Goal: Task Accomplishment & Management: Complete application form

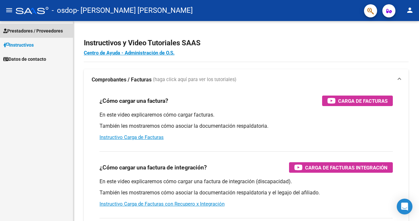
click at [42, 31] on span "Prestadores / Proveedores" at bounding box center [33, 30] width 60 height 7
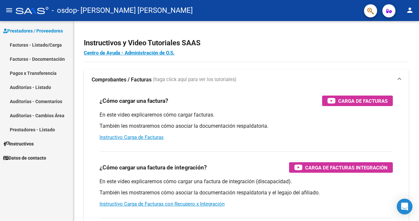
click at [47, 45] on link "Facturas - Listado/Carga" at bounding box center [36, 45] width 73 height 14
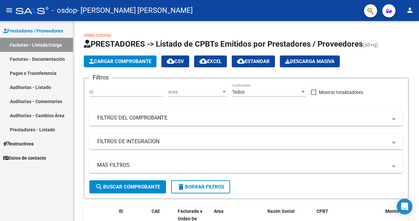
click at [53, 59] on link "Facturas - Documentación" at bounding box center [36, 59] width 73 height 14
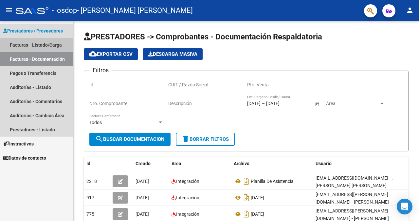
click at [55, 43] on link "Facturas - Listado/Carga" at bounding box center [36, 45] width 73 height 14
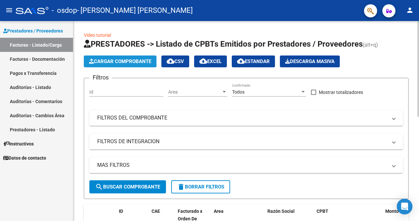
click at [139, 60] on span "Cargar Comprobante" at bounding box center [120, 61] width 62 height 6
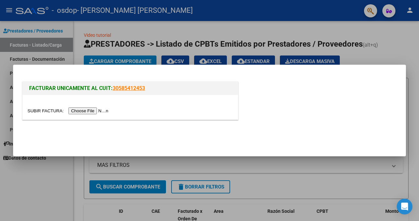
click at [103, 111] on input "file" at bounding box center [69, 110] width 83 height 7
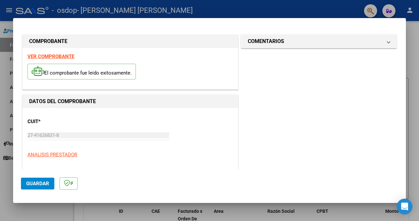
click at [194, 154] on p "ANALISIS PRESTADOR" at bounding box center [131, 155] width 206 height 8
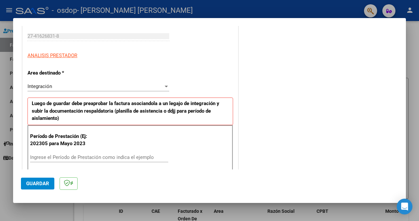
scroll to position [86, 0]
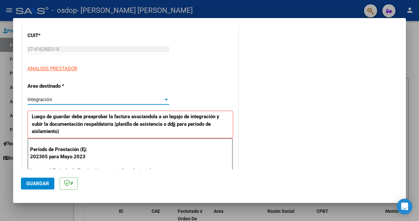
click at [165, 99] on div at bounding box center [166, 100] width 3 height 2
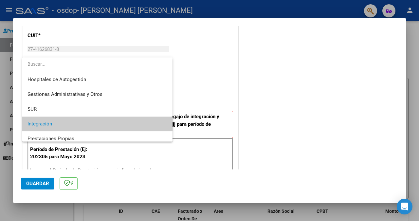
scroll to position [25, 0]
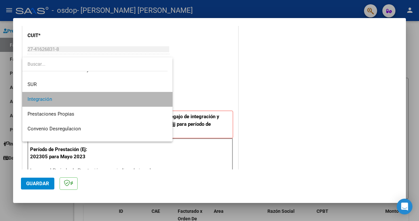
click at [164, 99] on mat-option "Integración" at bounding box center [97, 99] width 150 height 15
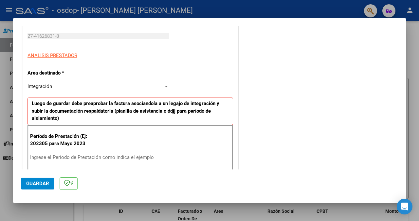
scroll to position [125, 0]
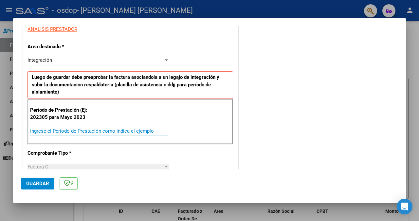
click at [157, 129] on input "Ingrese el Período de Prestación como indica el ejemplo" at bounding box center [99, 131] width 138 height 6
type input "202507"
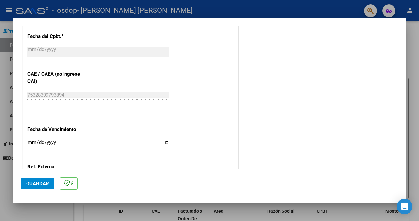
scroll to position [387, 0]
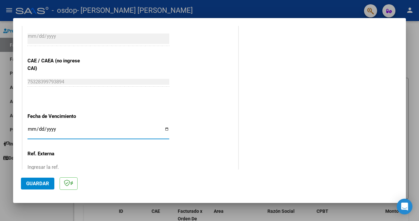
click at [165, 129] on input "Ingresar la fecha" at bounding box center [99, 131] width 142 height 10
type input "[DATE]"
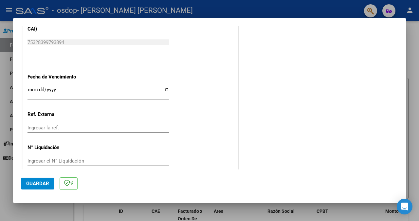
scroll to position [436, 0]
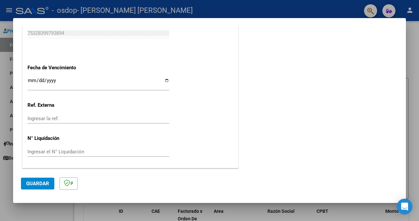
click at [37, 183] on span "Guardar" at bounding box center [37, 183] width 23 height 6
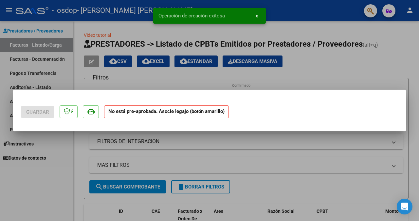
scroll to position [0, 0]
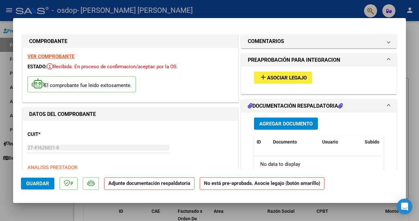
click at [270, 124] on span "Agregar Documento" at bounding box center [286, 124] width 53 height 6
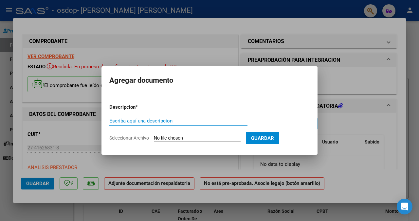
click at [228, 120] on input "Escriba aquí una descripcion" at bounding box center [178, 121] width 138 height 6
type input "p"
type input "PLANILLA DE ASISTENCIA"
click at [221, 137] on input "Seleccionar Archivo" at bounding box center [197, 138] width 87 height 6
type input "C:\fakepath\WhatsApp Image [DATE] 9.08.38 AM.jpeg"
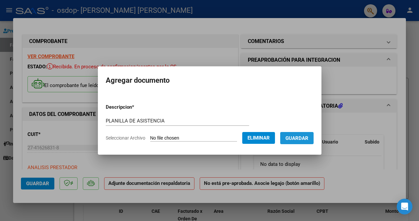
click at [307, 140] on span "Guardar" at bounding box center [297, 138] width 23 height 6
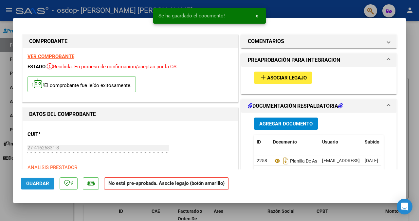
click at [47, 181] on span "Guardar" at bounding box center [37, 183] width 23 height 6
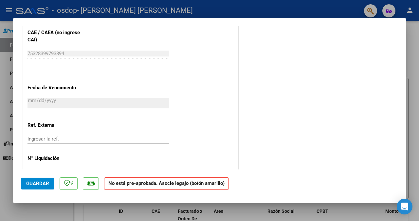
scroll to position [434, 0]
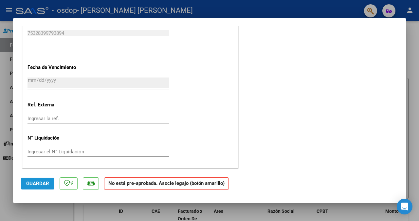
click at [40, 182] on span "Guardar" at bounding box center [37, 183] width 23 height 6
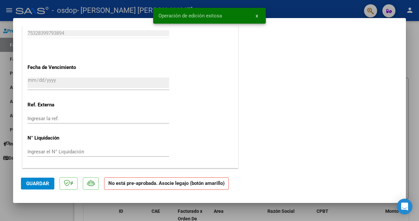
click at [414, 57] on div at bounding box center [209, 110] width 419 height 221
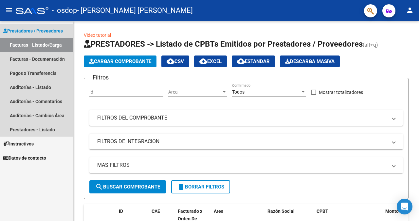
click at [63, 44] on link "Facturas - Listado/Carga" at bounding box center [36, 45] width 73 height 14
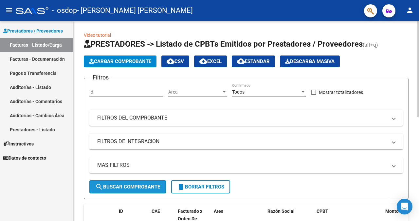
click at [137, 188] on span "search Buscar Comprobante" at bounding box center [127, 187] width 65 height 6
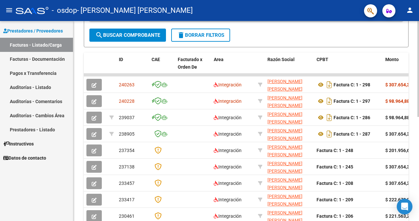
scroll to position [150, 0]
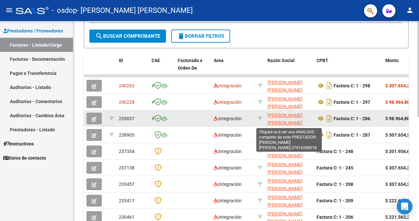
click at [281, 121] on span "[PERSON_NAME] [PERSON_NAME]" at bounding box center [285, 118] width 35 height 13
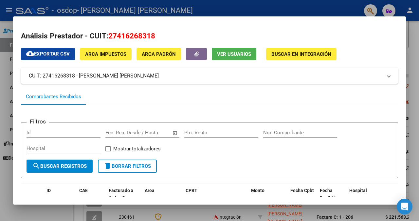
click at [399, 137] on mat-dialog-content "Análisis Prestador - CUIT: 27416268318 cloud_download Exportar CSV ARCA Impuest…" at bounding box center [209, 110] width 393 height 172
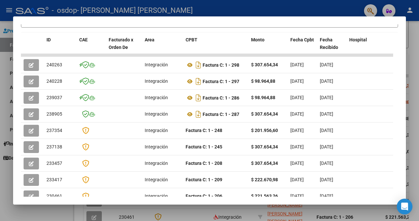
scroll to position [0, 0]
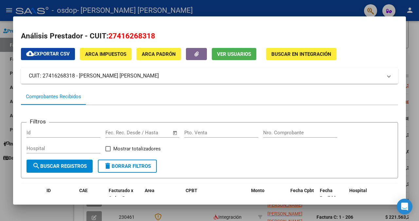
click at [413, 56] on div at bounding box center [209, 110] width 419 height 221
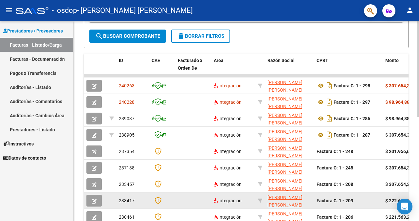
click at [124, 198] on span "233417" at bounding box center [127, 200] width 16 height 5
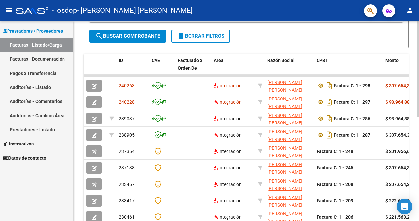
drag, startPoint x: 124, startPoint y: 198, endPoint x: 296, endPoint y: 38, distance: 234.9
click at [410, 13] on mat-icon "person" at bounding box center [410, 10] width 8 height 8
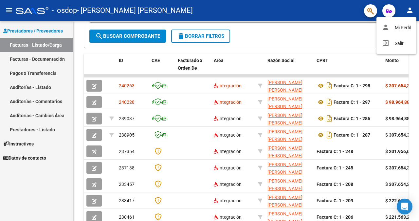
click at [410, 13] on div at bounding box center [209, 110] width 419 height 221
click at [404, 4] on button "person" at bounding box center [410, 10] width 13 height 13
click at [398, 42] on button "exit_to_app Salir" at bounding box center [397, 43] width 40 height 16
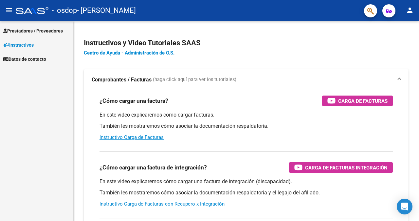
click at [44, 27] on span "Prestadores / Proveedores" at bounding box center [33, 30] width 60 height 7
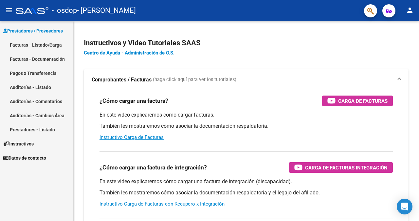
click at [42, 45] on link "Facturas - Listado/Carga" at bounding box center [36, 45] width 73 height 14
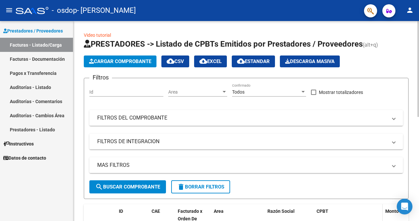
click at [358, 215] on div "CPBT" at bounding box center [349, 211] width 64 height 8
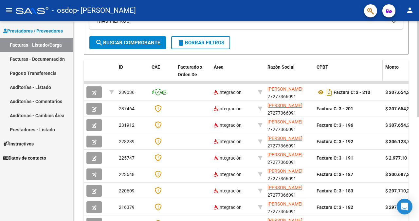
scroll to position [144, 0]
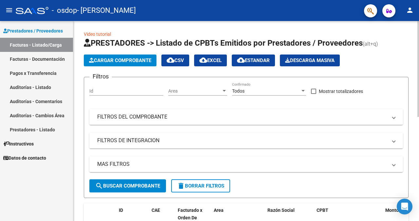
scroll to position [0, 0]
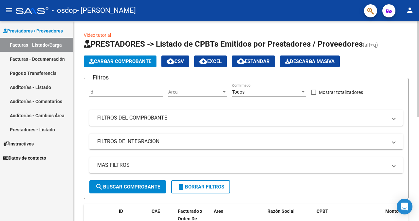
click at [124, 61] on span "Cargar Comprobante" at bounding box center [120, 61] width 62 height 6
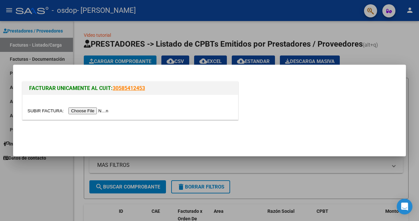
click at [96, 112] on input "file" at bounding box center [69, 110] width 83 height 7
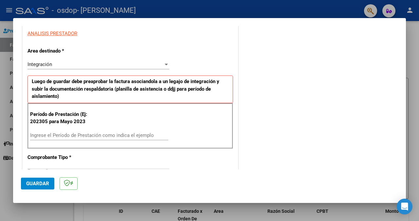
scroll to position [131, 0]
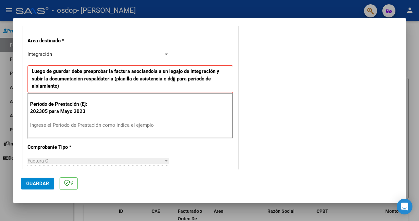
click at [160, 125] on input "Ingrese el Período de Prestación como indica el ejemplo" at bounding box center [99, 125] width 138 height 6
type input "202507"
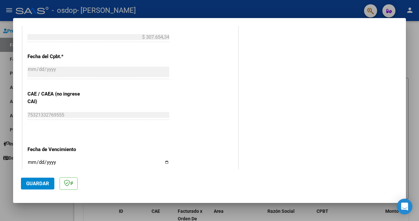
scroll to position [367, 0]
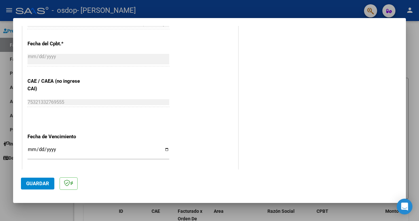
click at [165, 149] on input "Ingresar la fecha" at bounding box center [99, 151] width 142 height 10
type input "[DATE]"
click at [32, 185] on span "Guardar" at bounding box center [37, 183] width 23 height 6
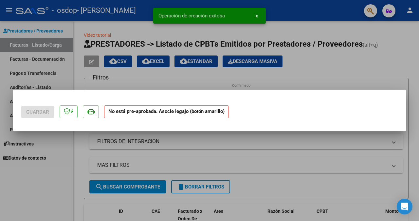
scroll to position [0, 0]
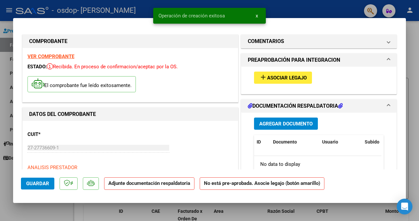
click at [290, 123] on span "Agregar Documento" at bounding box center [286, 124] width 53 height 6
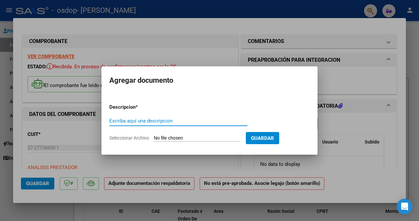
click at [217, 121] on input "Escriba aquí una descripcion" at bounding box center [178, 121] width 138 height 6
type input "PLANILLA DE ASISTENCIA"
click at [224, 138] on input "Seleccionar Archivo" at bounding box center [197, 138] width 87 height 6
type input "C:\fakepath\WhatsApp Image 2025-08-09 at 8.19.50 PM.jpeg"
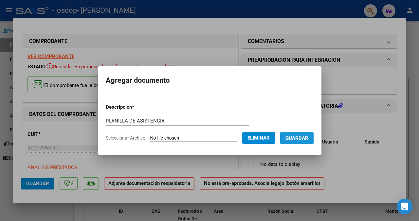
click at [305, 137] on span "Guardar" at bounding box center [297, 138] width 23 height 6
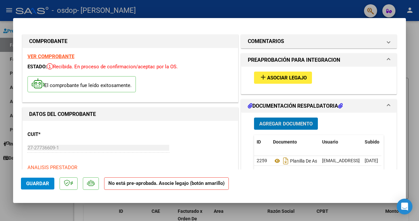
click at [44, 183] on span "Guardar" at bounding box center [37, 183] width 23 height 6
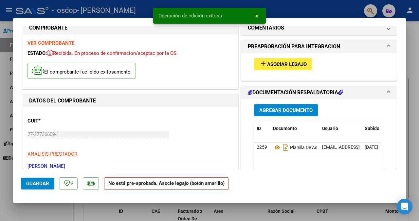
scroll to position [39, 0]
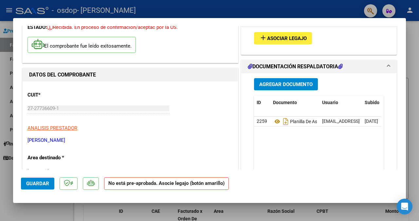
click at [388, 65] on span at bounding box center [389, 67] width 3 height 8
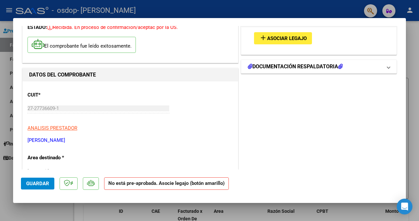
click at [388, 65] on span at bounding box center [389, 67] width 3 height 8
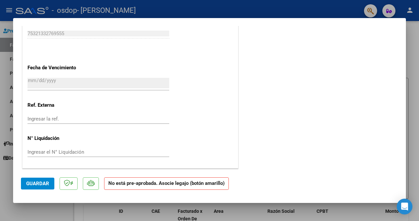
scroll to position [434, 0]
click at [38, 184] on span "Guardar" at bounding box center [37, 183] width 23 height 6
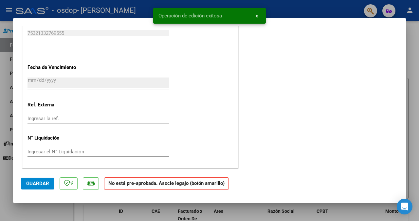
click at [414, 69] on div at bounding box center [209, 110] width 419 height 221
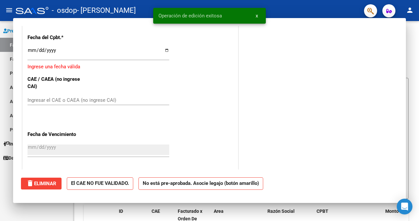
scroll to position [0, 0]
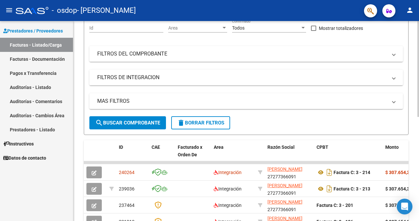
scroll to position [66, 0]
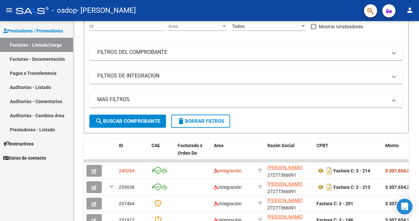
click at [412, 9] on mat-icon "person" at bounding box center [410, 10] width 8 height 8
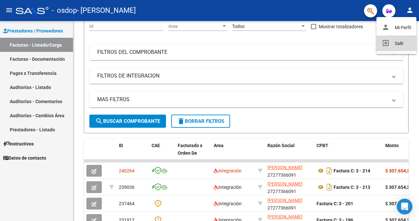
click at [397, 42] on button "exit_to_app Salir" at bounding box center [397, 43] width 40 height 16
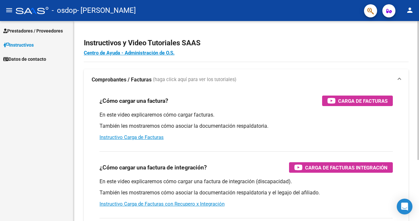
click at [332, 136] on div "En este video explicaremos cómo cargar facturas. También les mostraremos cómo a…" at bounding box center [247, 125] width 294 height 29
click at [52, 30] on span "Prestadores / Proveedores" at bounding box center [33, 30] width 60 height 7
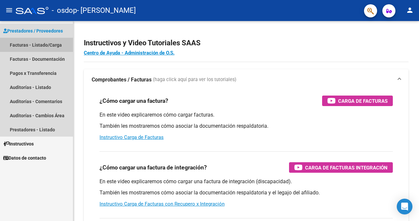
click at [50, 45] on link "Facturas - Listado/Carga" at bounding box center [36, 45] width 73 height 14
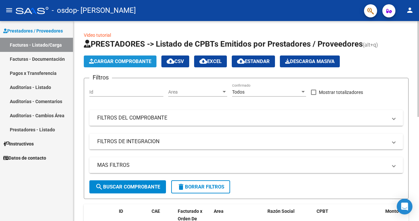
click at [146, 58] on span "Cargar Comprobante" at bounding box center [120, 61] width 62 height 6
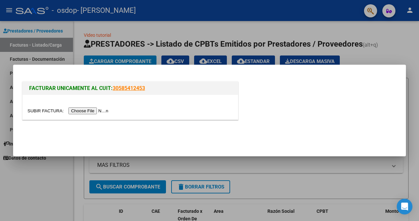
click at [104, 111] on input "file" at bounding box center [69, 110] width 83 height 7
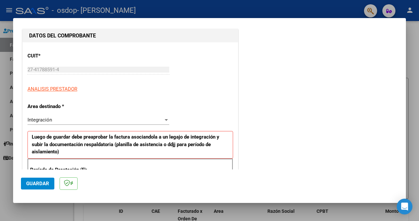
scroll to position [191, 0]
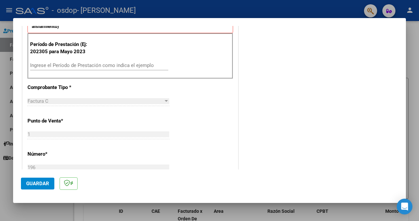
drag, startPoint x: 156, startPoint y: 42, endPoint x: 160, endPoint y: 17, distance: 25.3
click at [156, 34] on div "Período de Prestación (Ej: 202305 para Mayo 2023 Ingrese el Período de Prestaci…" at bounding box center [131, 56] width 206 height 46
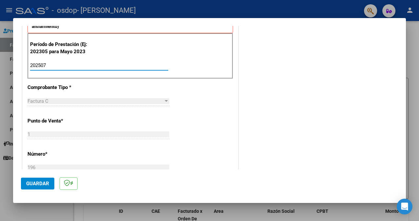
type input "202507"
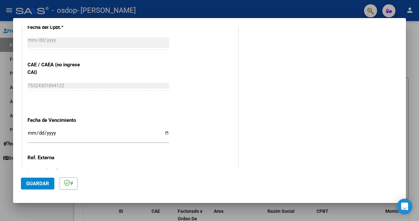
scroll to position [400, 0]
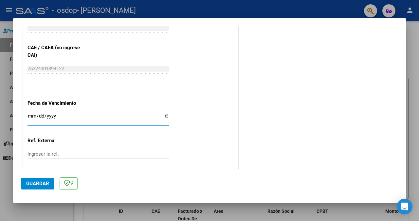
click at [163, 115] on input "Ingresar la fecha" at bounding box center [99, 118] width 142 height 10
type input "2025-08-16"
click at [34, 181] on span "Guardar" at bounding box center [37, 183] width 23 height 6
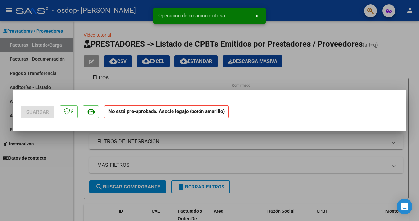
scroll to position [0, 0]
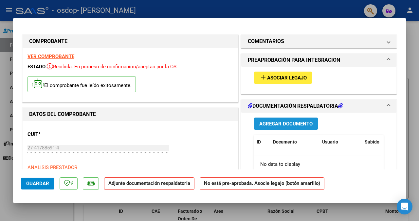
click at [303, 123] on span "Agregar Documento" at bounding box center [286, 124] width 53 height 6
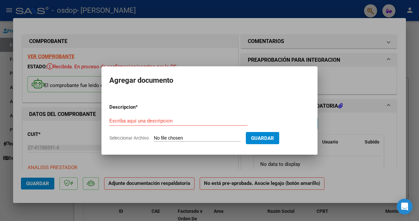
click at [136, 138] on span "Seleccionar Archivo" at bounding box center [129, 137] width 40 height 5
click at [154, 138] on input "Seleccionar Archivo" at bounding box center [197, 138] width 87 height 6
type input "C:\fakepath\WhatsApp Image [DATE] 9.08.38 AM.jpeg"
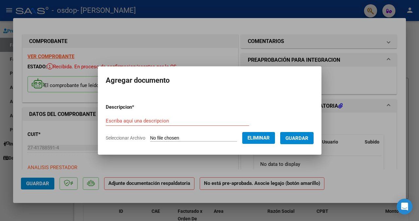
click at [224, 121] on input "Escriba aquí una descripcion" at bounding box center [178, 121] width 144 height 6
type input "PLANILLA DE ASISTENCIA"
click at [303, 139] on span "Guardar" at bounding box center [297, 138] width 23 height 6
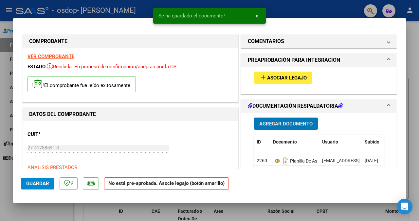
click at [32, 181] on span "Guardar" at bounding box center [37, 183] width 23 height 6
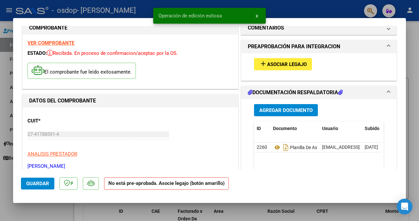
scroll to position [26, 0]
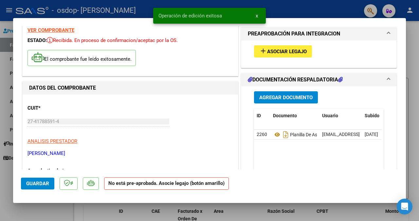
click at [418, 157] on div at bounding box center [209, 110] width 419 height 221
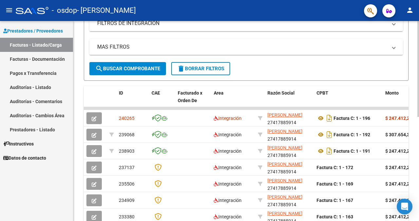
scroll to position [131, 0]
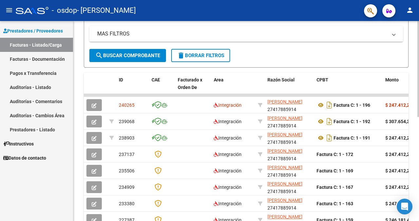
click at [415, 60] on div "Video tutorial PRESTADORES -> Listado de CPBTs Emitidos por Prestadores / Prove…" at bounding box center [246, 95] width 346 height 410
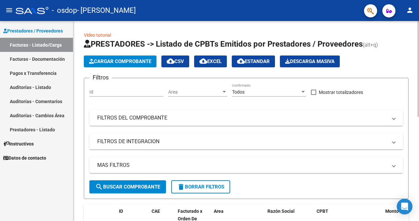
click at [419, 31] on div at bounding box center [419, 121] width 2 height 200
click at [419, 31] on div at bounding box center [419, 69] width 2 height 96
click at [138, 60] on span "Cargar Comprobante" at bounding box center [120, 61] width 62 height 6
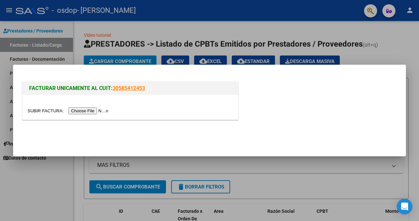
click at [101, 110] on input "file" at bounding box center [69, 110] width 83 height 7
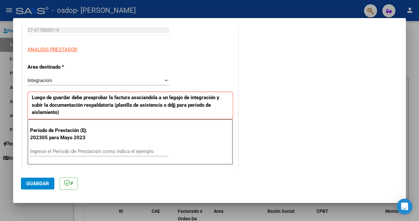
scroll to position [144, 0]
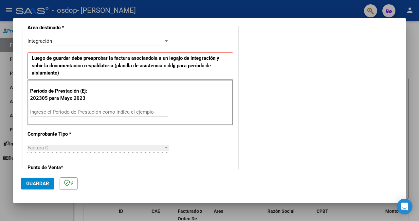
click at [157, 111] on input "Ingrese el Período de Prestación como indica el ejemplo" at bounding box center [99, 112] width 138 height 6
type input "202507"
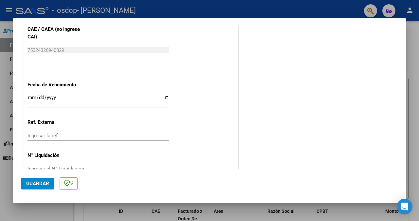
scroll to position [419, 0]
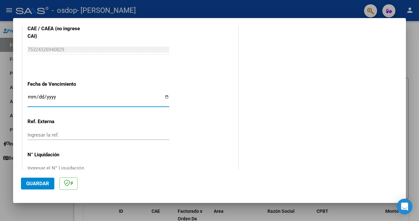
click at [165, 96] on input "Ingresar la fecha" at bounding box center [99, 99] width 142 height 10
type input "[DATE]"
click at [37, 183] on span "Guardar" at bounding box center [37, 183] width 23 height 6
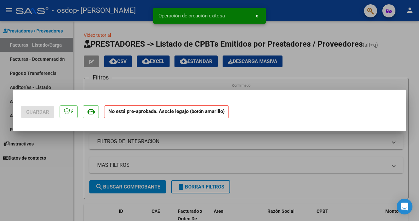
scroll to position [0, 0]
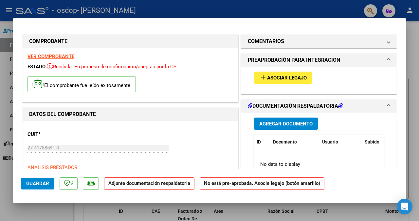
click at [298, 123] on span "Agregar Documento" at bounding box center [286, 124] width 53 height 6
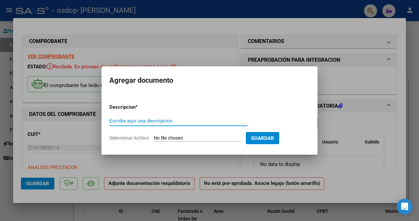
click at [226, 122] on input "Escriba aquí una descripcion" at bounding box center [178, 121] width 138 height 6
type input "PLANILLA DE ASISTENCIA"
click at [136, 136] on span "Seleccionar Archivo" at bounding box center [129, 137] width 40 height 5
click at [154, 136] on input "Seleccionar Archivo" at bounding box center [197, 138] width 87 height 6
type input "C:\fakepath\WhatsApp Image [DATE] 9.08.38 AM.jpeg"
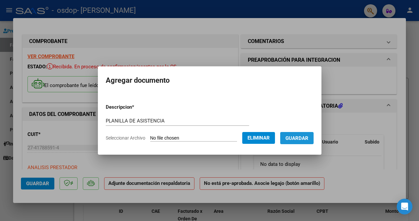
click at [309, 137] on span "Guardar" at bounding box center [297, 138] width 23 height 6
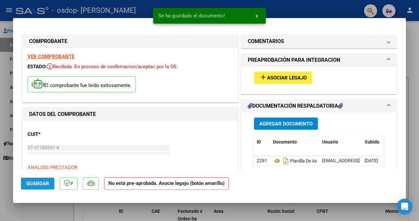
click at [42, 182] on span "Guardar" at bounding box center [37, 183] width 23 height 6
click at [414, 82] on div at bounding box center [209, 110] width 419 height 221
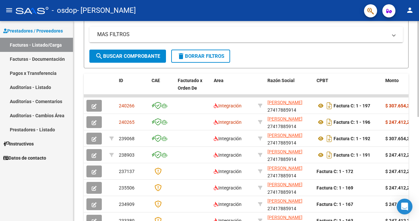
scroll to position [131, 0]
